Goal: Transaction & Acquisition: Register for event/course

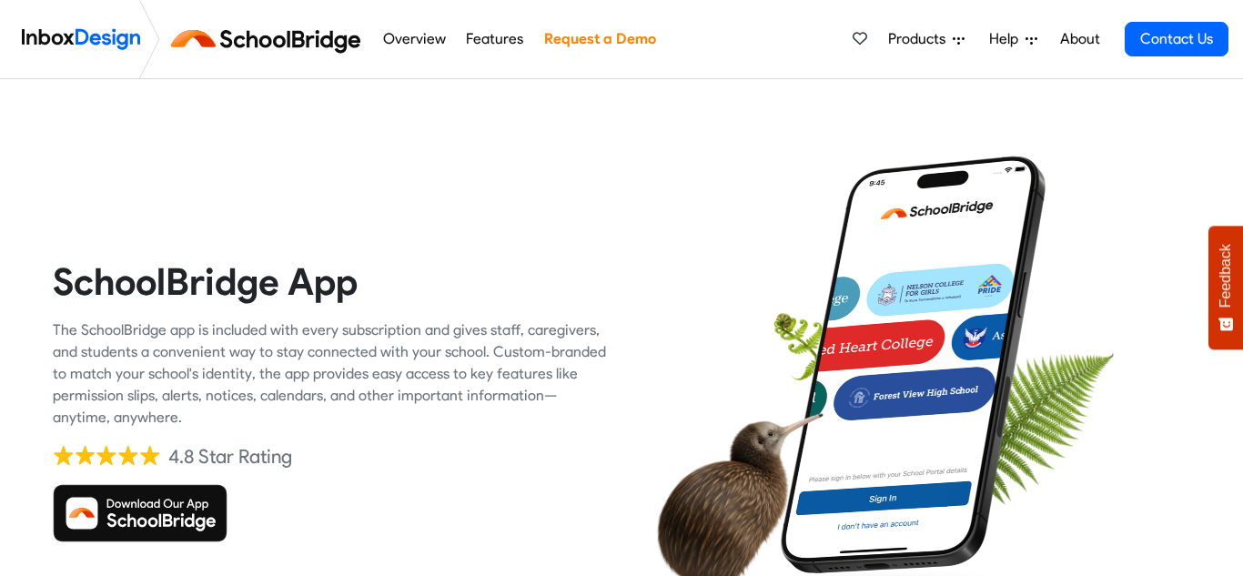
click at [102, 533] on img at bounding box center [140, 513] width 175 height 58
click at [315, 24] on img at bounding box center [269, 39] width 205 height 44
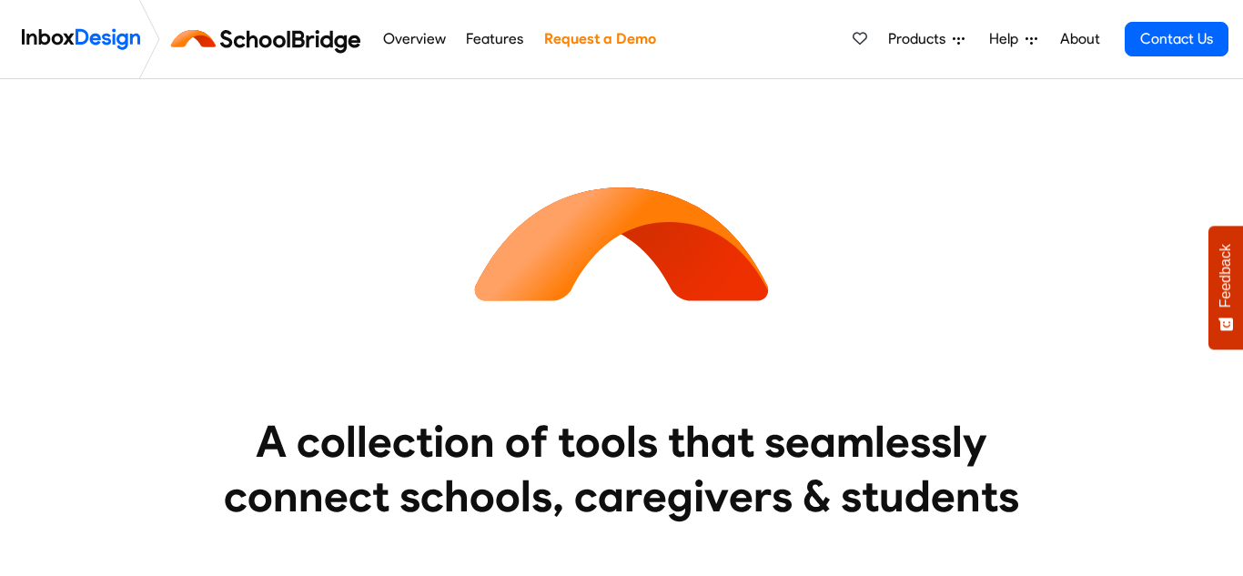
scroll to position [471, 0]
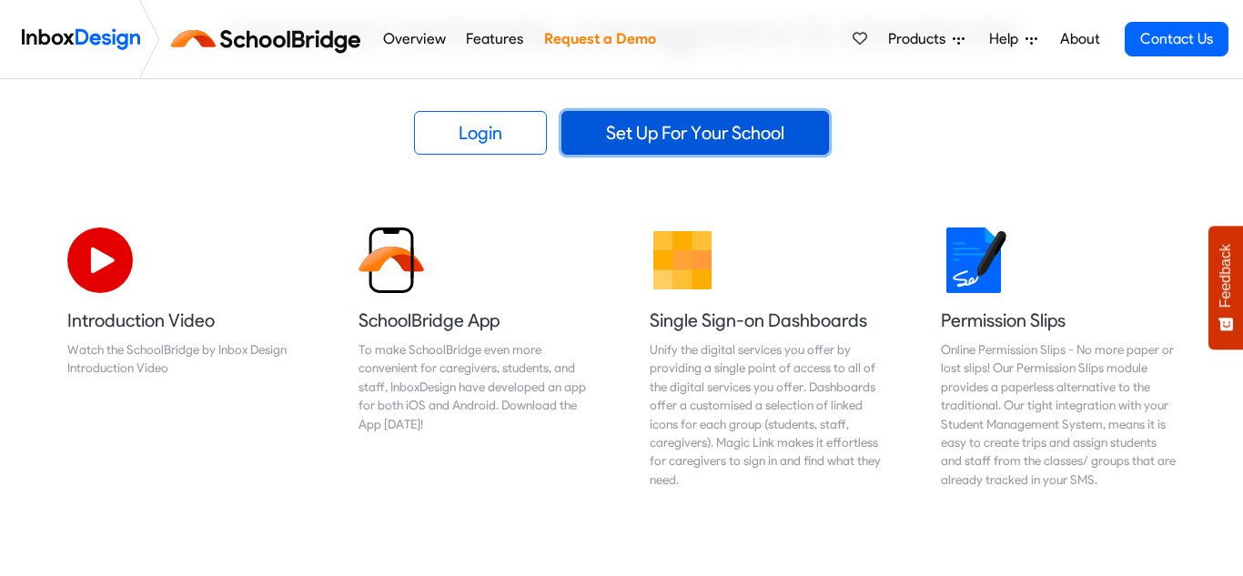
click at [653, 150] on link "Set Up For Your School" at bounding box center [696, 133] width 268 height 44
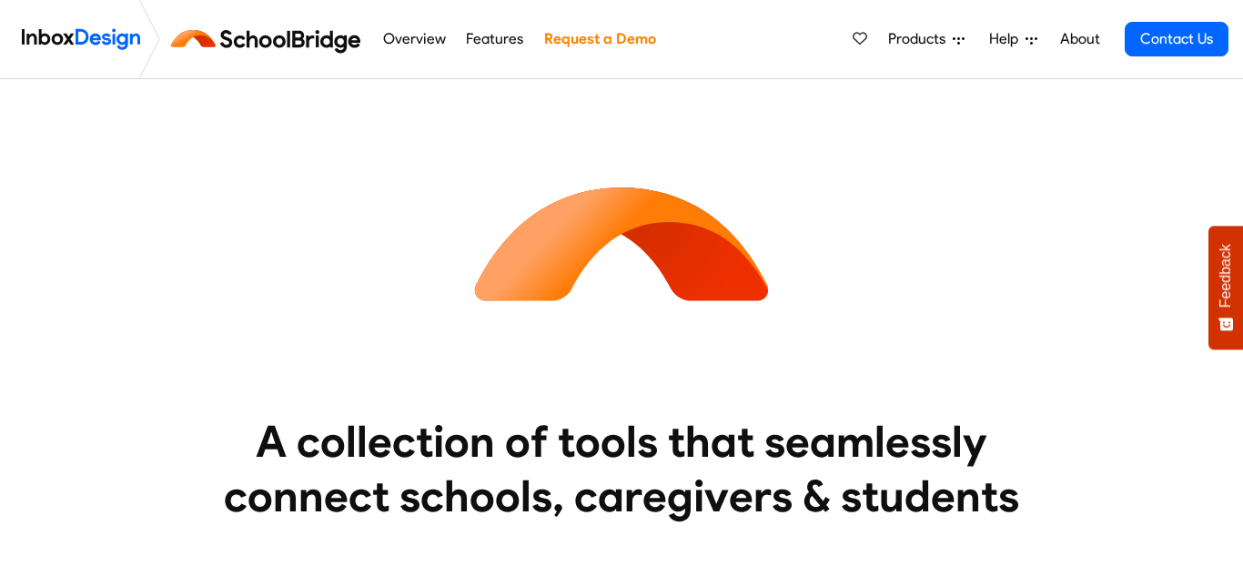
scroll to position [471, 0]
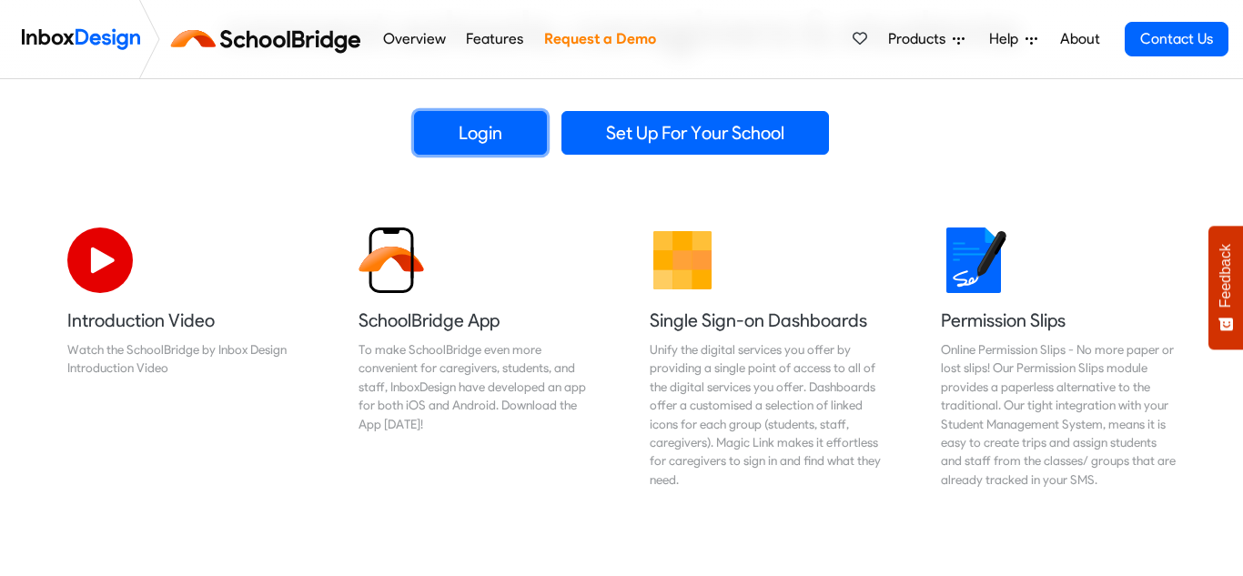
click at [481, 149] on link "Login" at bounding box center [480, 133] width 133 height 44
